Goal: Task Accomplishment & Management: Manage account settings

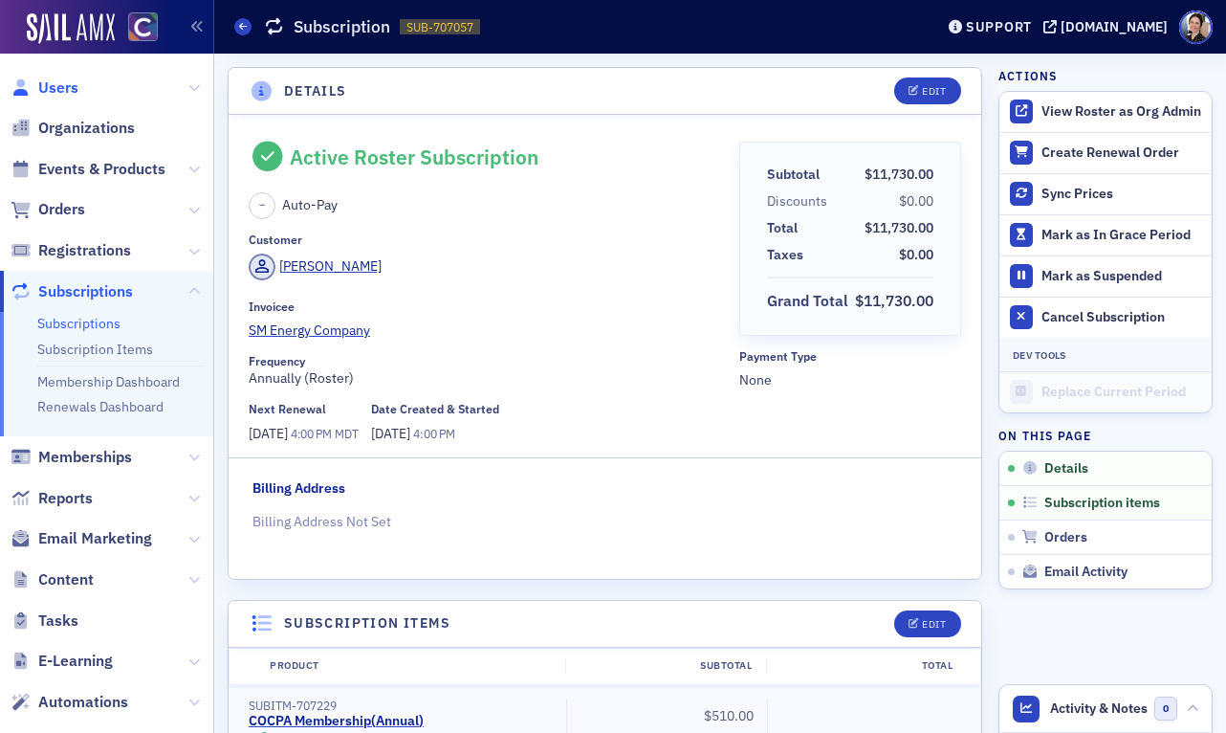
click at [69, 86] on span "Users" at bounding box center [58, 87] width 40 height 21
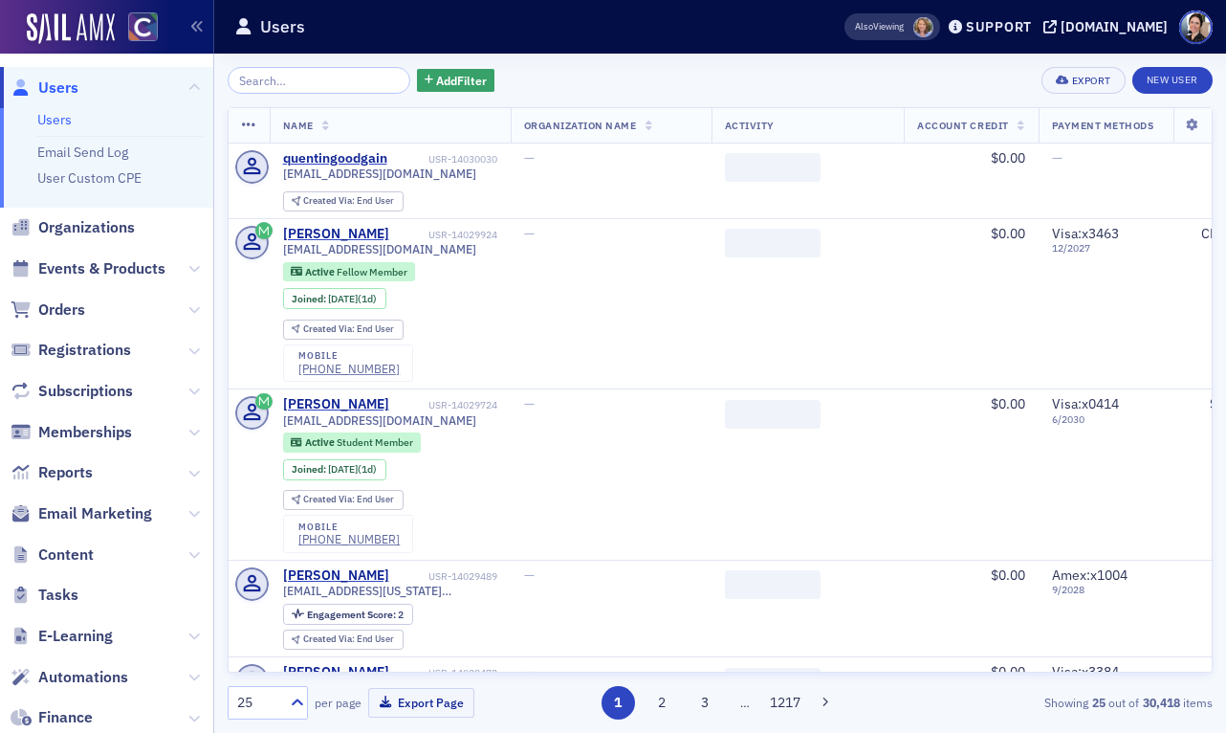
click at [282, 79] on input "search" at bounding box center [319, 80] width 183 height 27
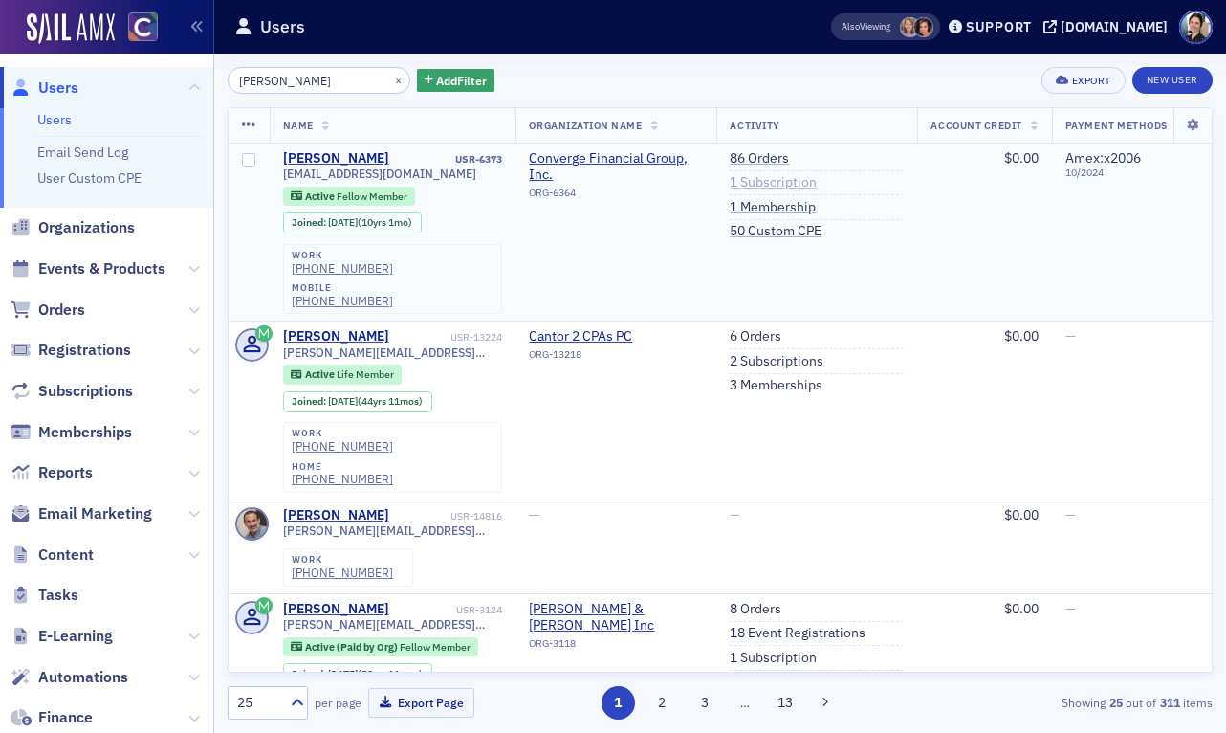
type input "mel manhardt"
click at [780, 181] on link "1 Subscription" at bounding box center [773, 182] width 87 height 17
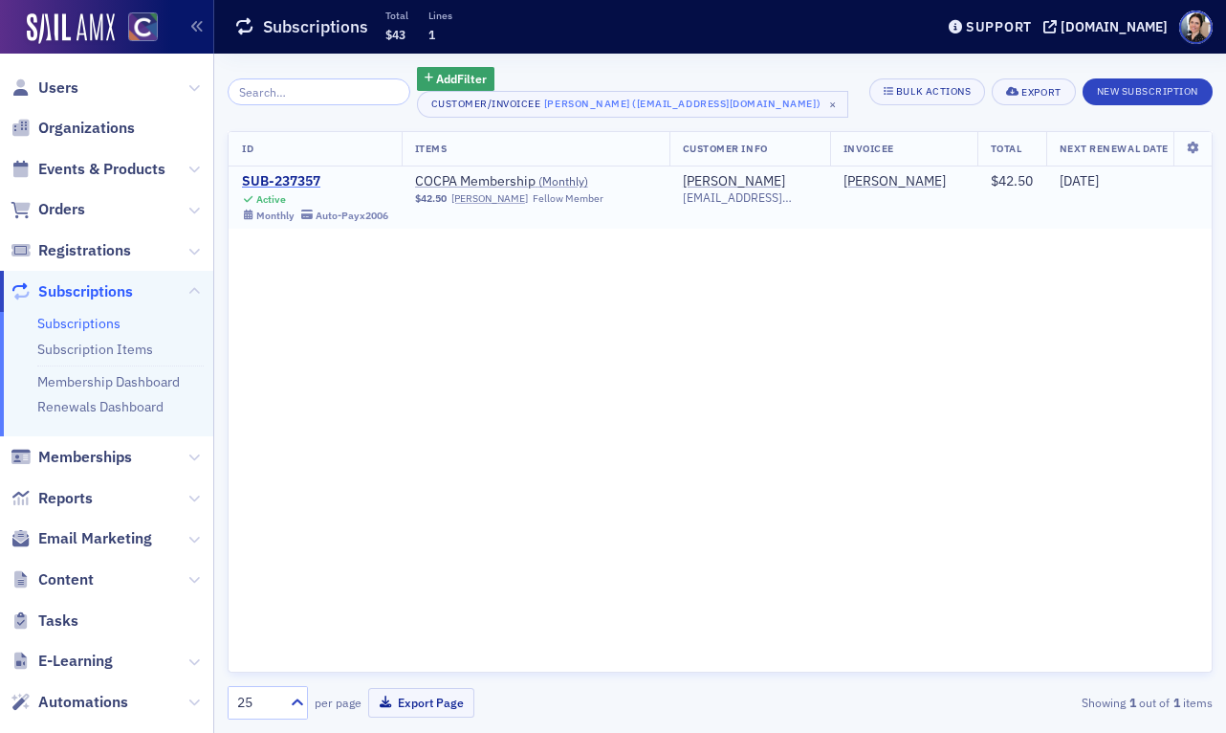
drag, startPoint x: 306, startPoint y: 178, endPoint x: 243, endPoint y: 178, distance: 63.1
click at [306, 179] on div "SUB-237357" at bounding box center [315, 181] width 146 height 17
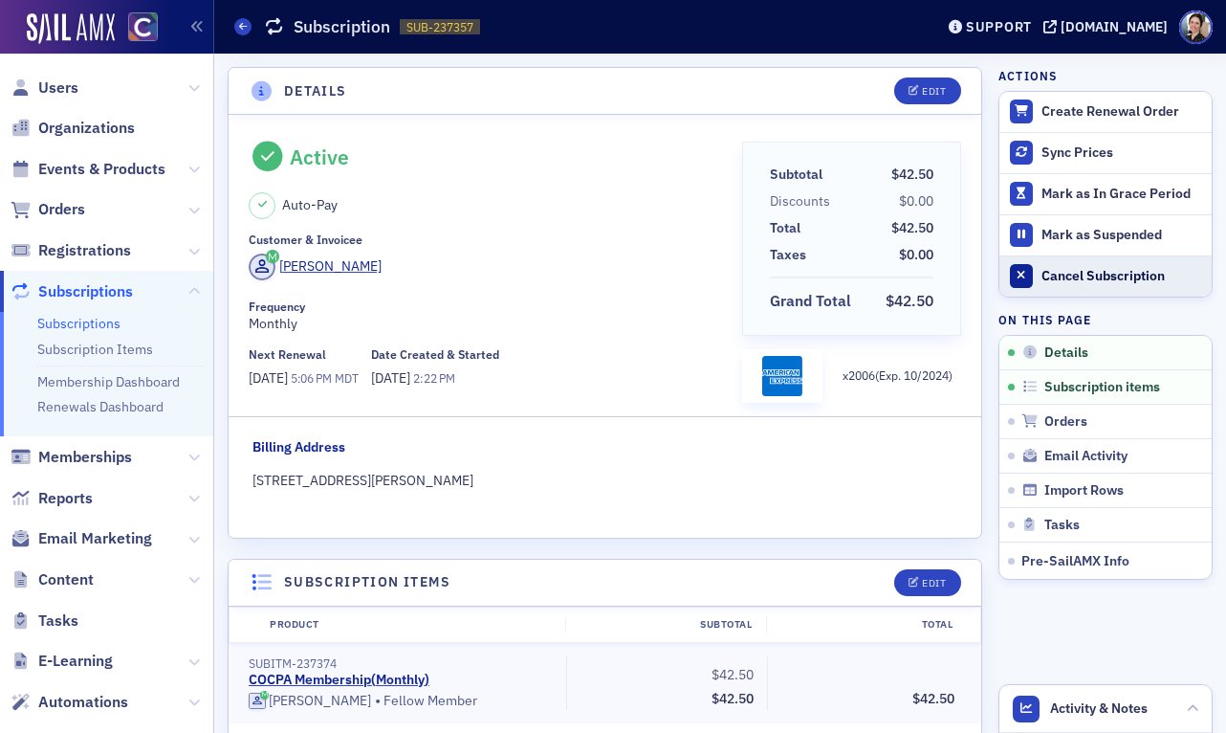
click at [1109, 270] on div "Cancel Subscription" at bounding box center [1122, 276] width 161 height 17
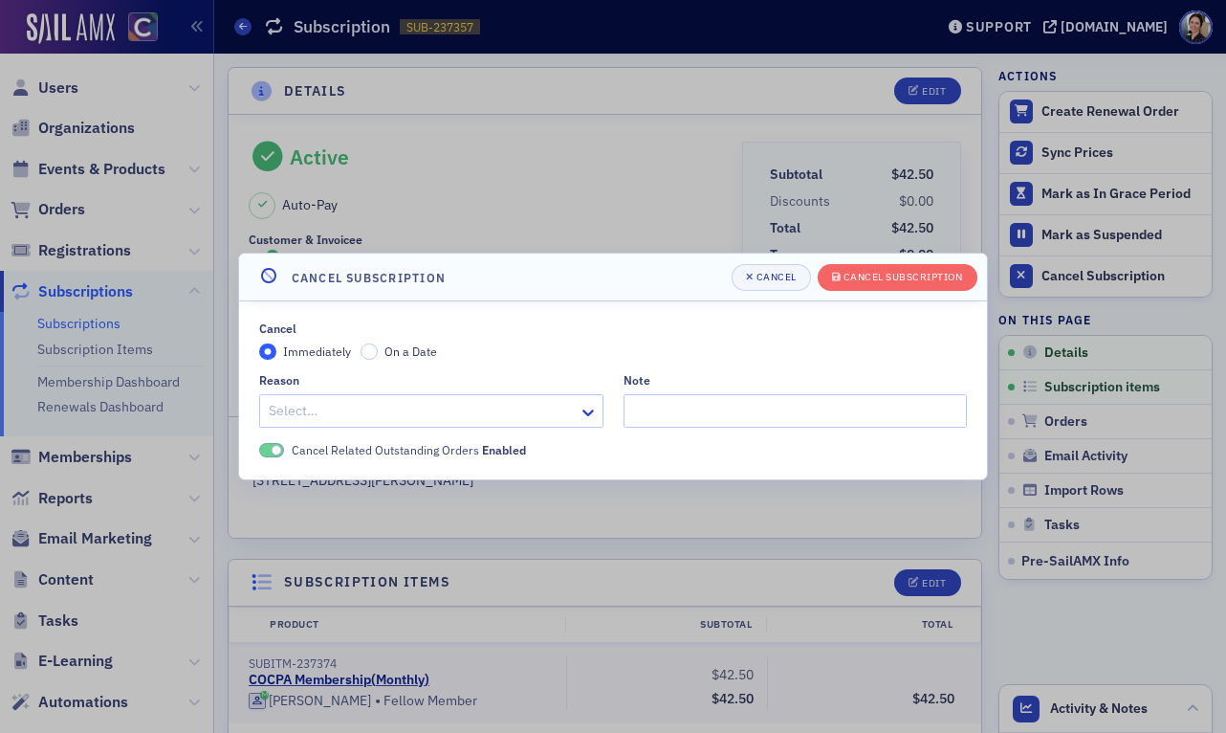
click at [407, 347] on span "On a Date" at bounding box center [410, 350] width 53 height 15
click at [378, 347] on input "On a Date" at bounding box center [369, 351] width 17 height 17
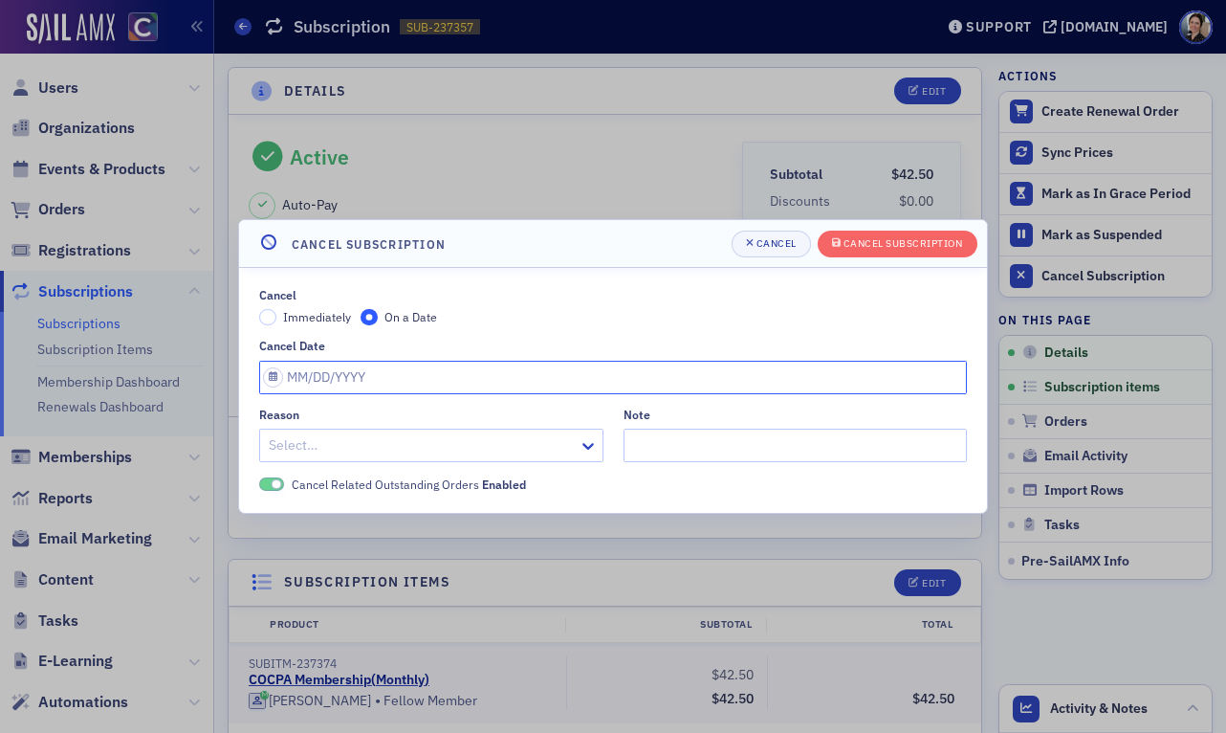
click at [351, 381] on input "Cancel Date" at bounding box center [613, 377] width 708 height 33
select select "8"
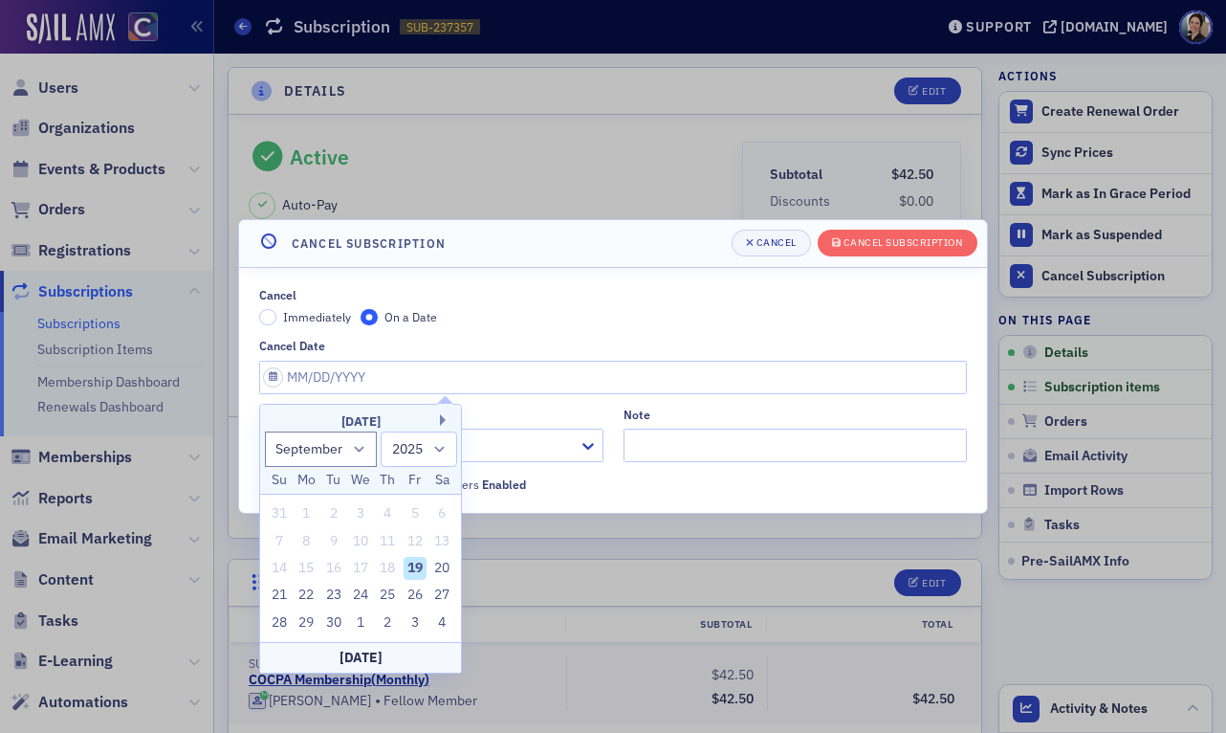
drag, startPoint x: 335, startPoint y: 623, endPoint x: 331, endPoint y: 610, distance: 13.0
click at [335, 623] on div "30" at bounding box center [333, 622] width 23 height 23
type input "09/30/2025"
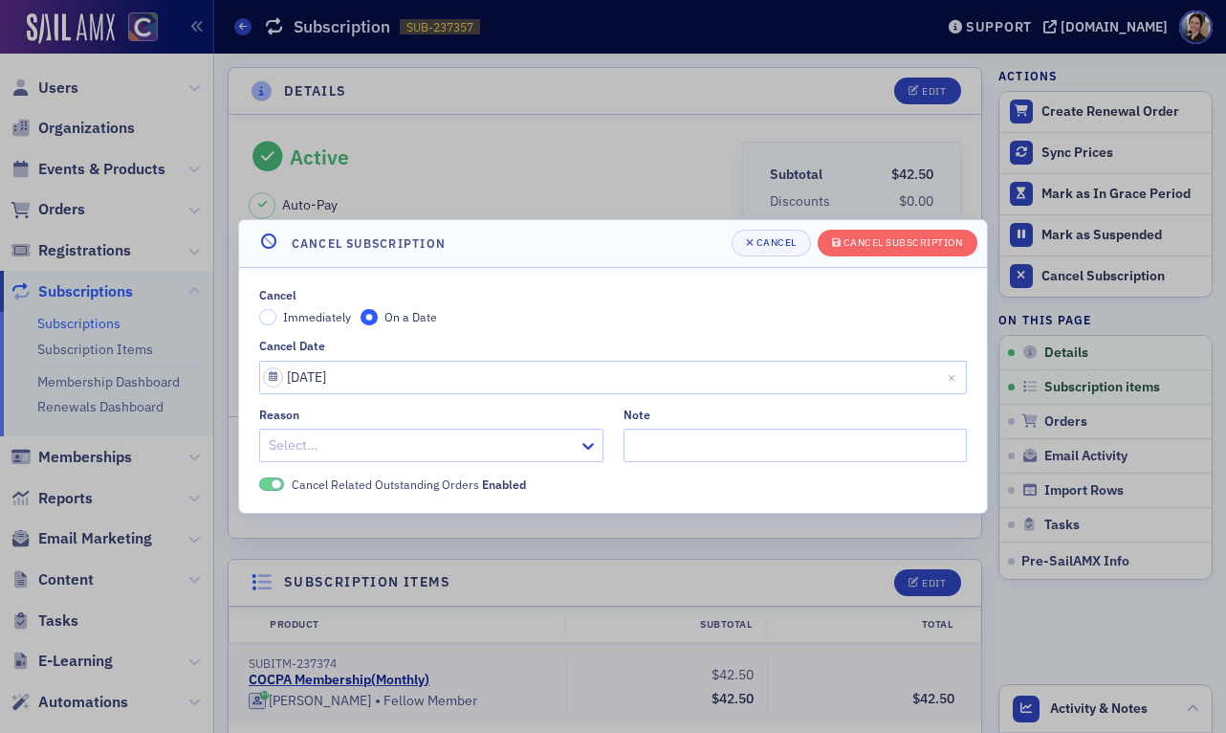
click at [428, 450] on div at bounding box center [422, 445] width 310 height 24
type input "retir"
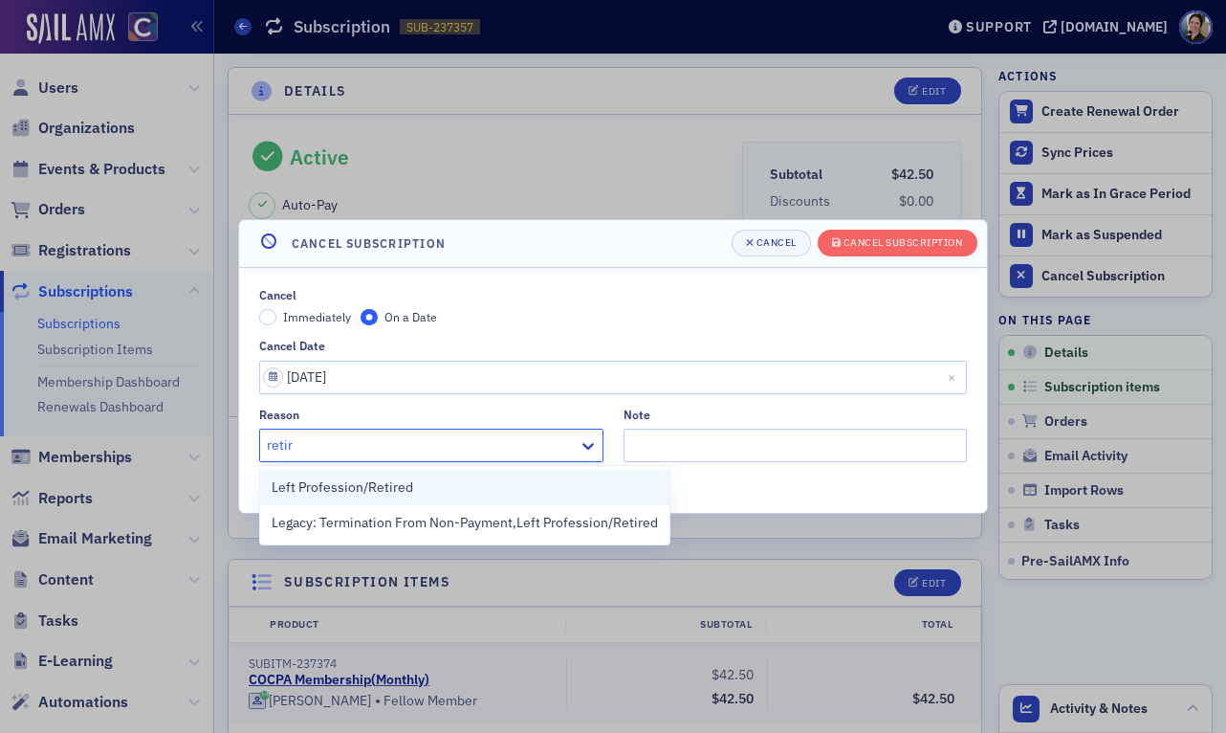
click at [390, 485] on span "Left Profession/Retired" at bounding box center [343, 487] width 142 height 20
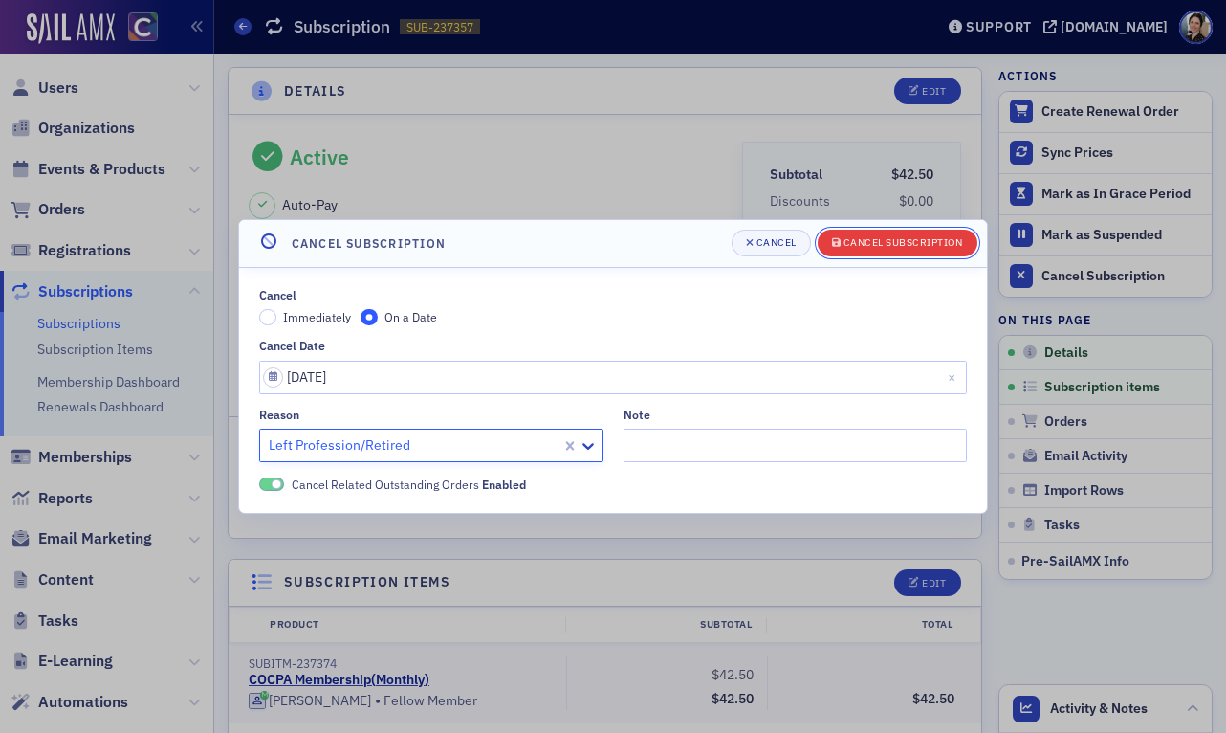
click at [901, 239] on div "Cancel Subscription" at bounding box center [904, 242] width 120 height 11
click at [921, 241] on div "Cancel Subscription" at bounding box center [904, 242] width 120 height 11
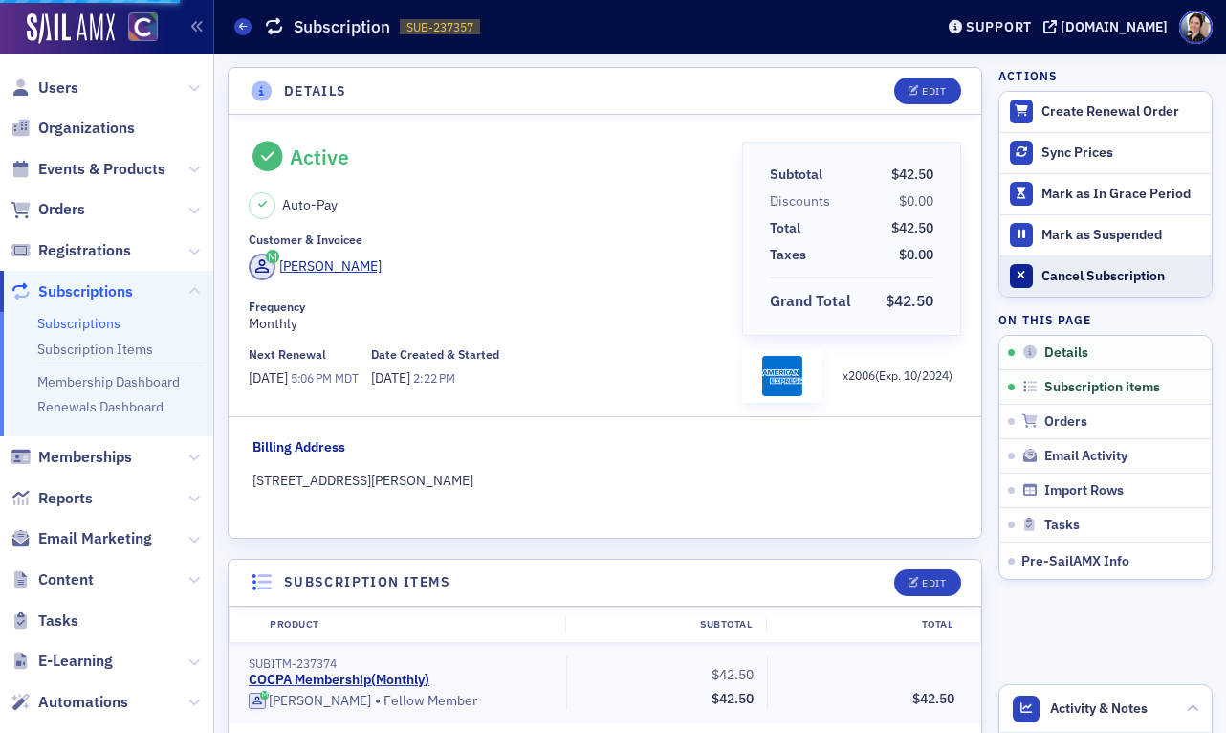
click at [1082, 276] on div "Cancel Subscription" at bounding box center [1122, 276] width 161 height 17
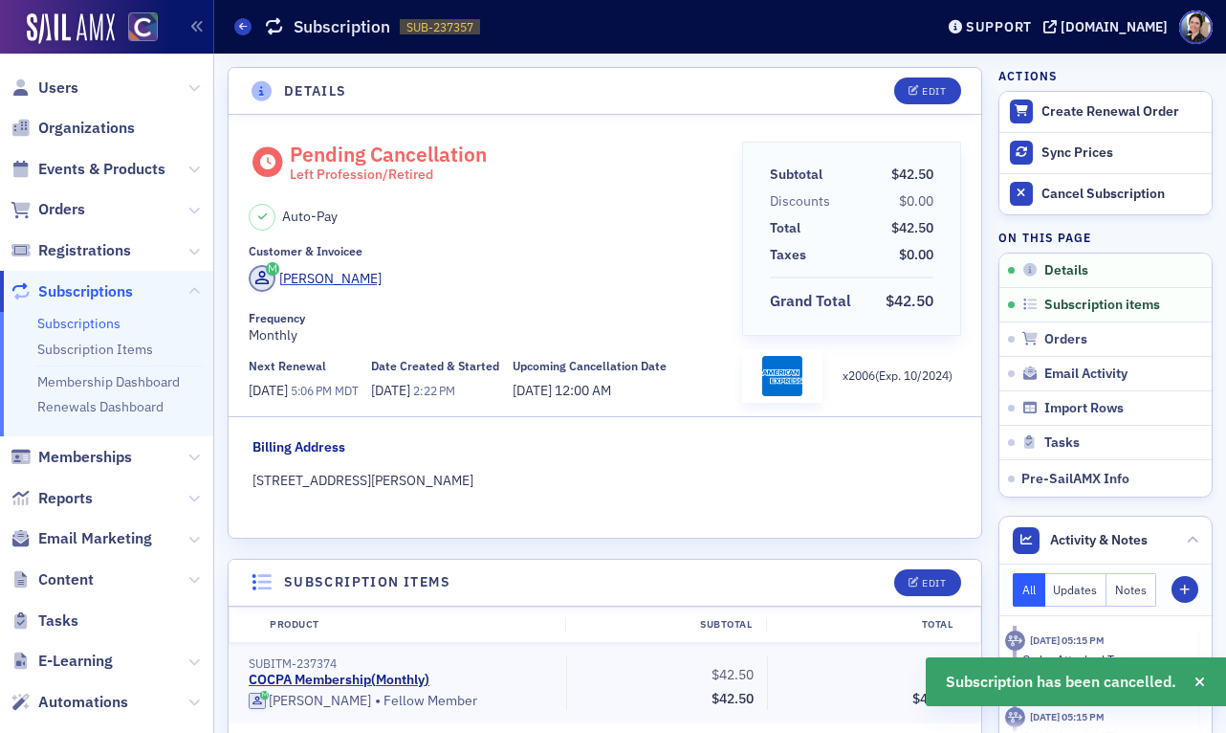
click at [487, 272] on div "Mel Manhardt" at bounding box center [489, 281] width 480 height 33
click at [933, 88] on div "Edit" at bounding box center [934, 91] width 24 height 11
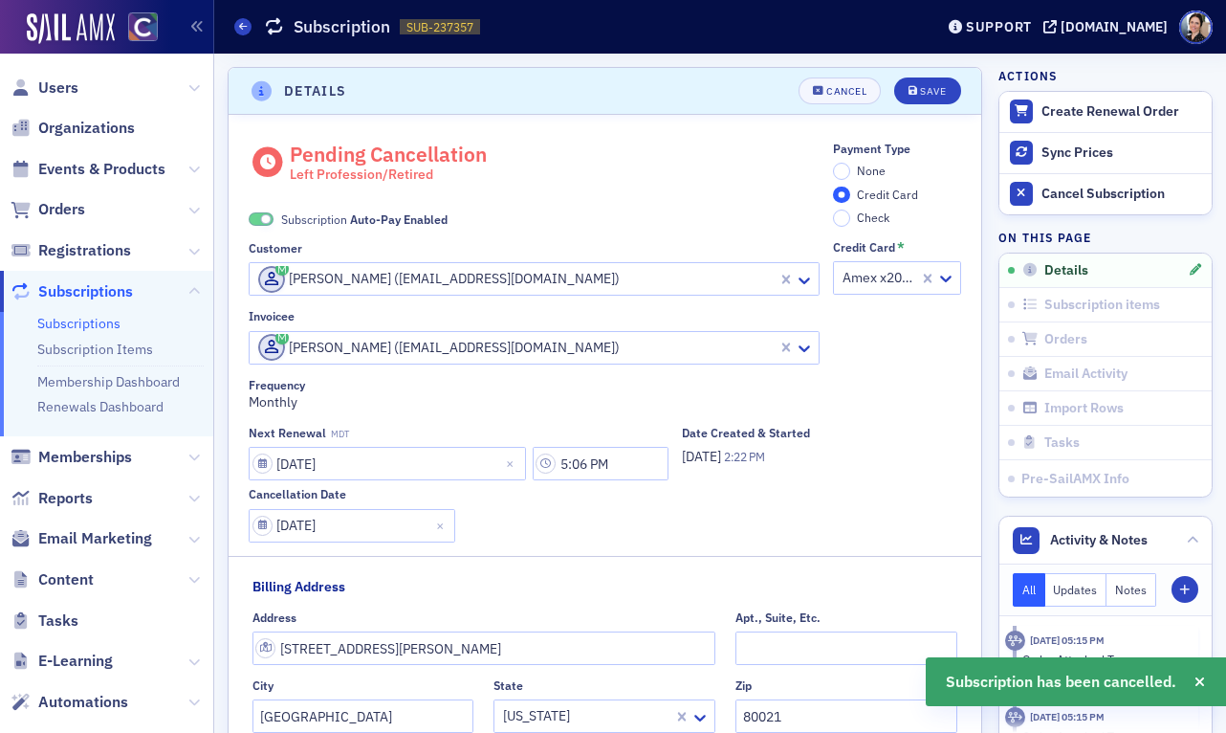
scroll to position [4, 0]
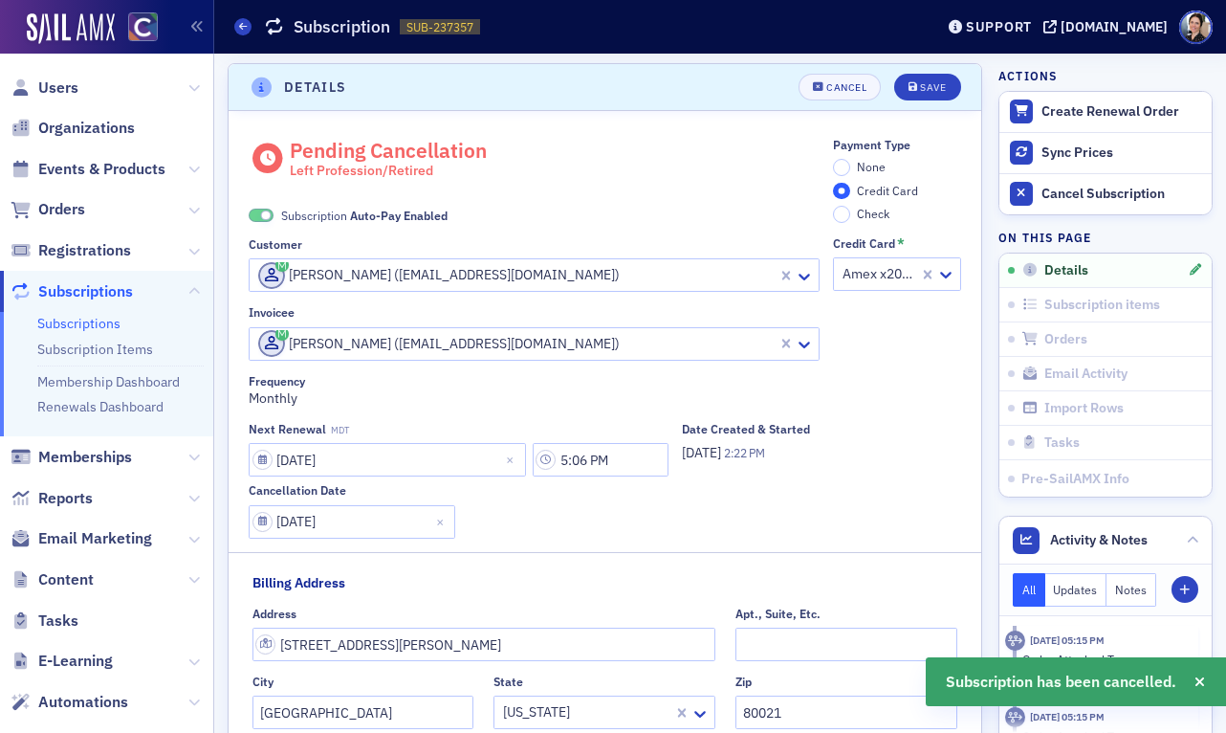
click at [257, 214] on span at bounding box center [261, 216] width 25 height 14
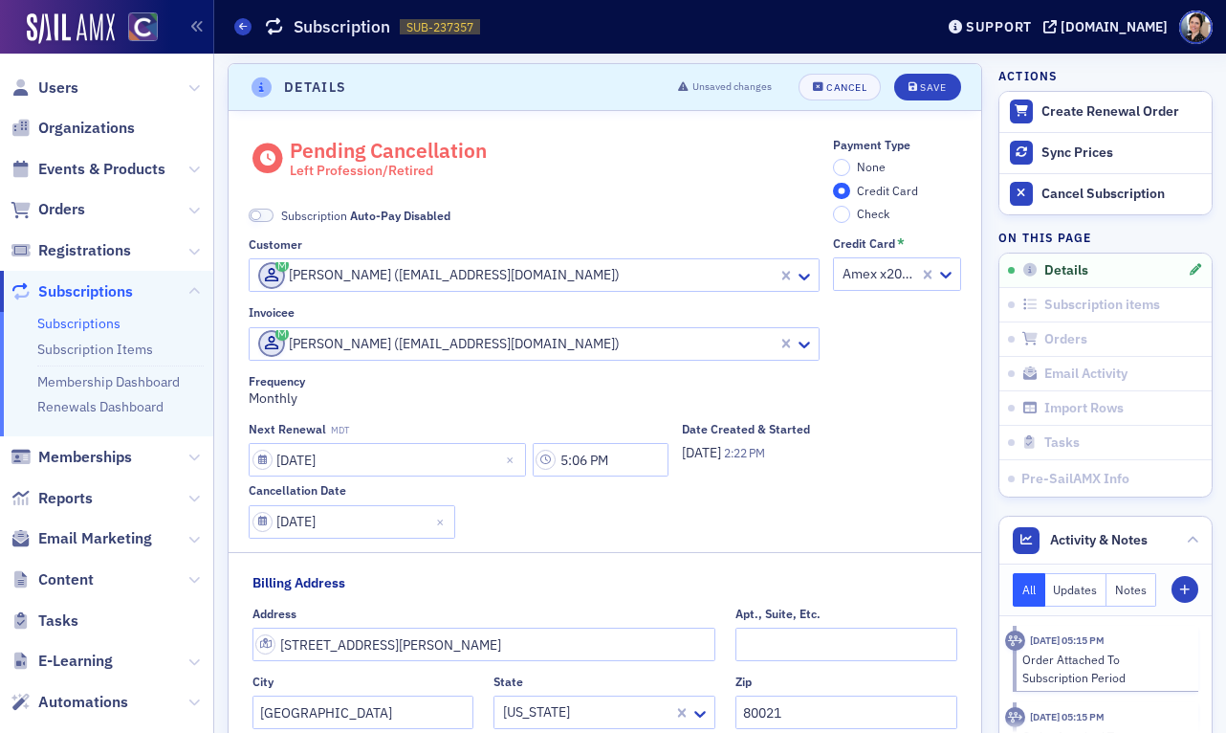
click at [857, 166] on span "None" at bounding box center [871, 166] width 29 height 15
click at [850, 166] on input "None" at bounding box center [841, 167] width 17 height 17
click at [937, 93] on div "Save" at bounding box center [933, 87] width 26 height 11
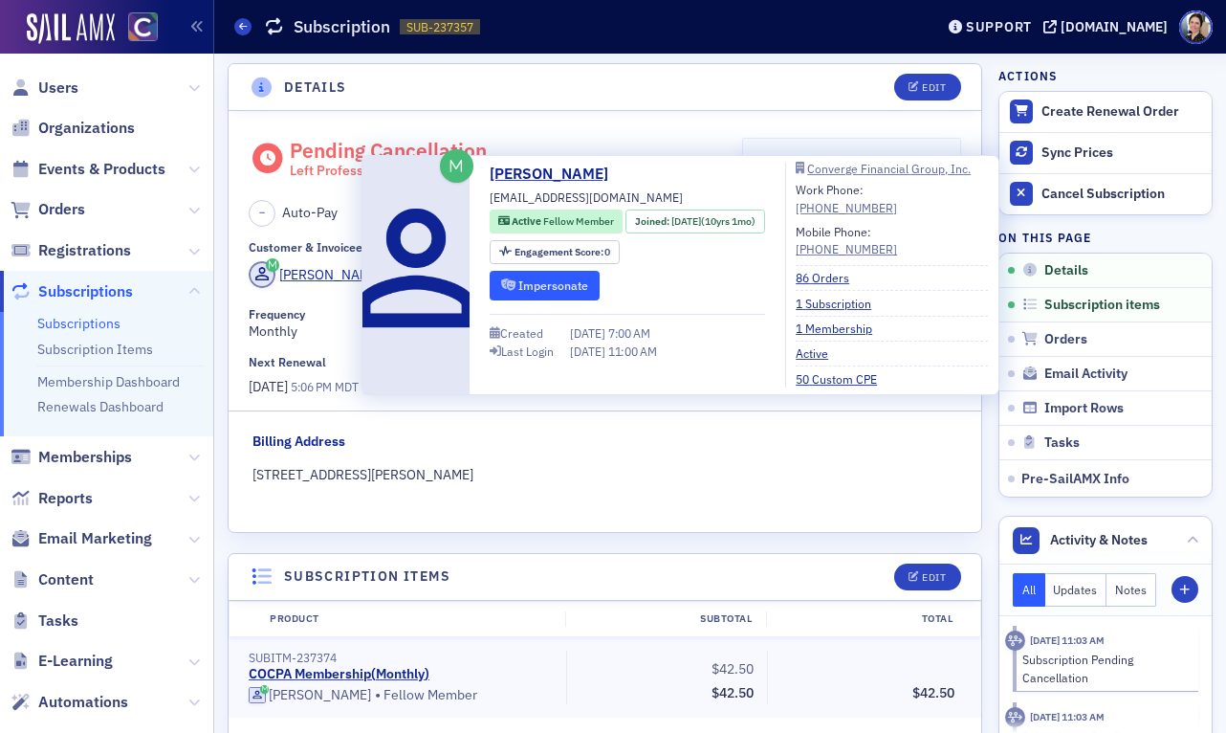
click at [538, 277] on button "Impersonate" at bounding box center [545, 286] width 110 height 30
